Goal: Task Accomplishment & Management: Manage account settings

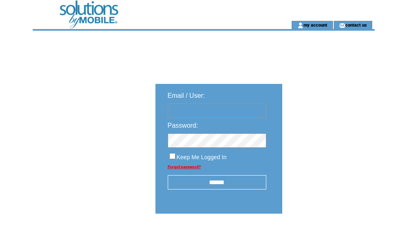
type input "**********"
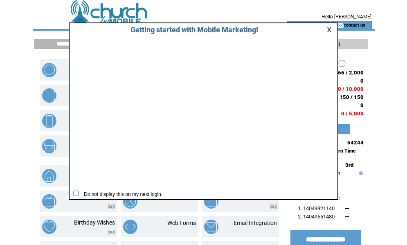
click at [331, 28] on link at bounding box center [330, 29] width 7 height 5
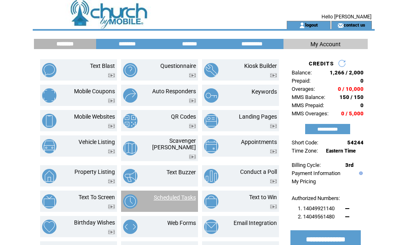
click at [174, 195] on link "Scheduled Tasks" at bounding box center [175, 198] width 42 height 7
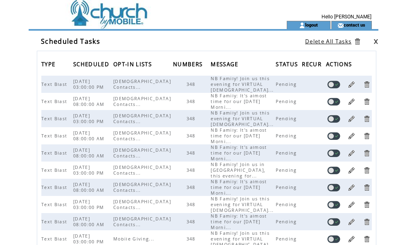
click at [330, 88] on link at bounding box center [334, 85] width 13 height 8
click at [331, 88] on link at bounding box center [334, 85] width 13 height 8
click at [366, 88] on link at bounding box center [367, 85] width 8 height 8
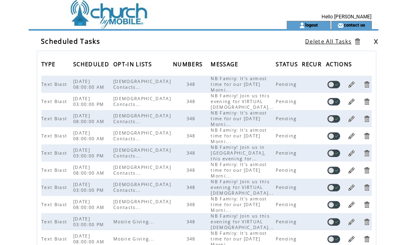
click at [322, 25] on td "logout" at bounding box center [309, 25] width 44 height 8
click at [312, 27] on link "logout" at bounding box center [311, 24] width 13 height 5
